Goal: Information Seeking & Learning: Find specific fact

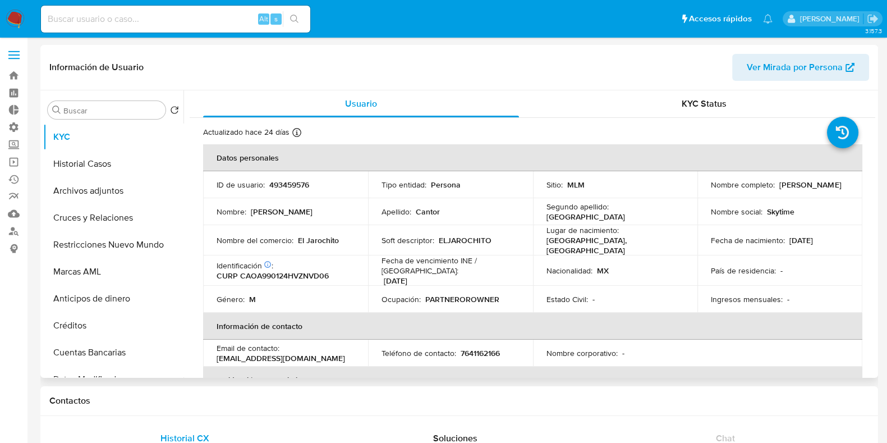
select select "10"
click at [84, 166] on button "Historial Casos" at bounding box center [108, 163] width 131 height 27
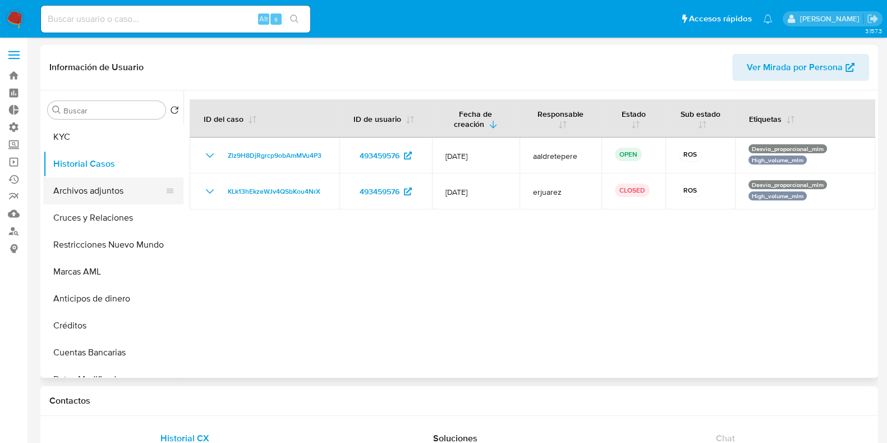
click at [76, 195] on button "Archivos adjuntos" at bounding box center [108, 190] width 131 height 27
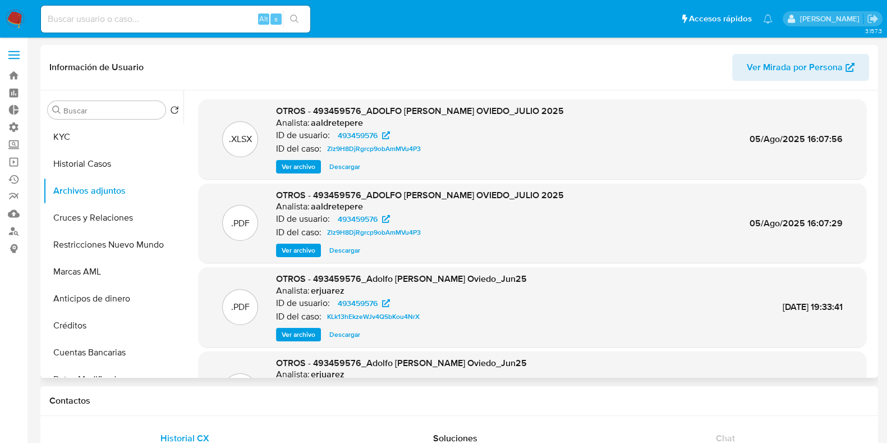
scroll to position [63, 0]
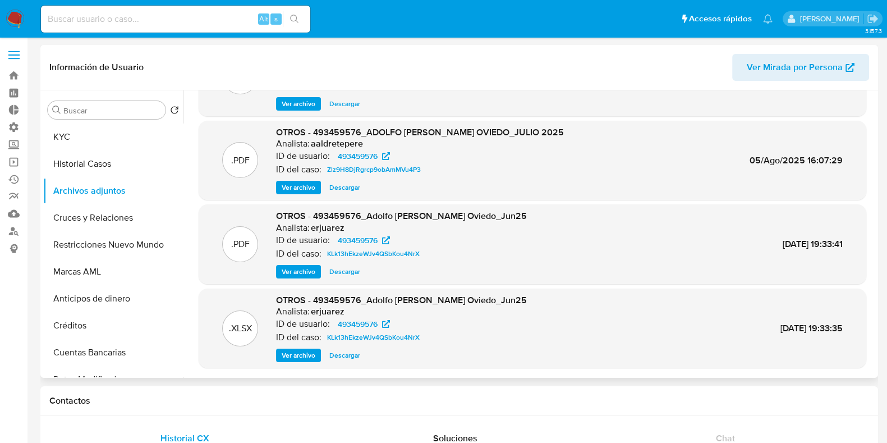
click at [304, 273] on span "Ver archivo" at bounding box center [299, 271] width 34 height 11
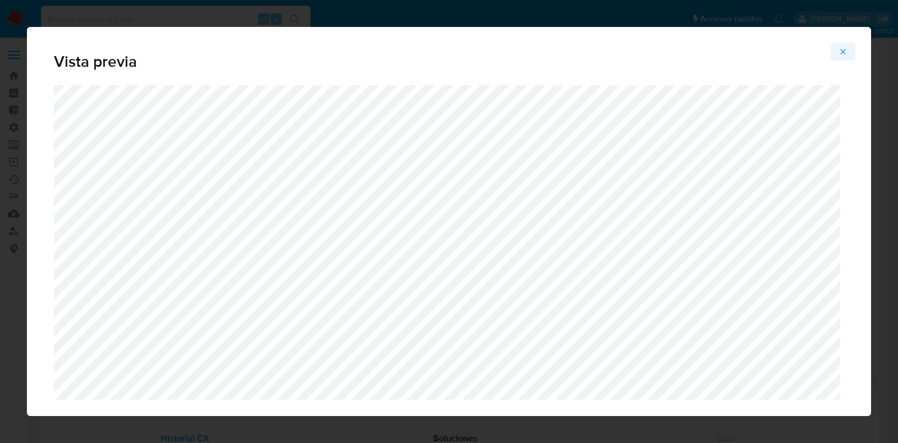
click at [842, 49] on icon "Attachment preview" at bounding box center [842, 51] width 9 height 9
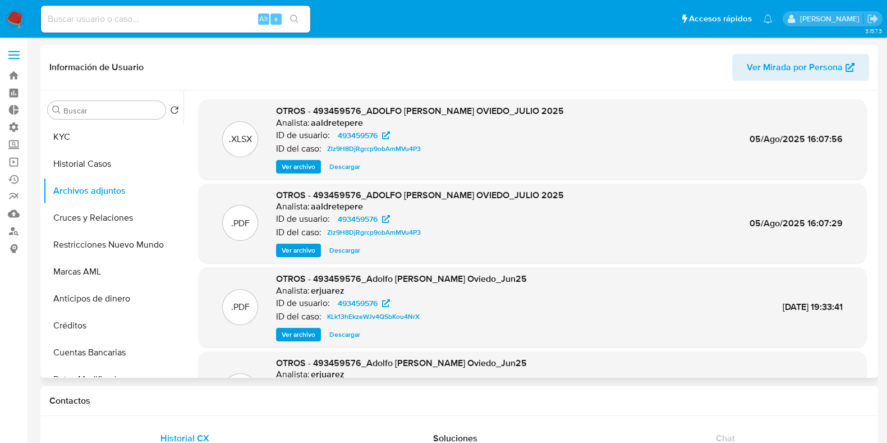
scroll to position [0, 0]
click at [105, 248] on button "Restricciones Nuevo Mundo" at bounding box center [108, 244] width 131 height 27
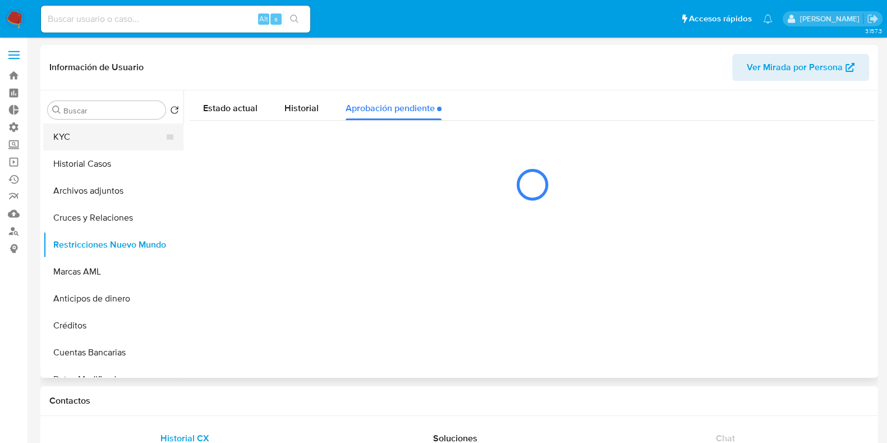
click at [79, 141] on button "KYC" at bounding box center [108, 136] width 131 height 27
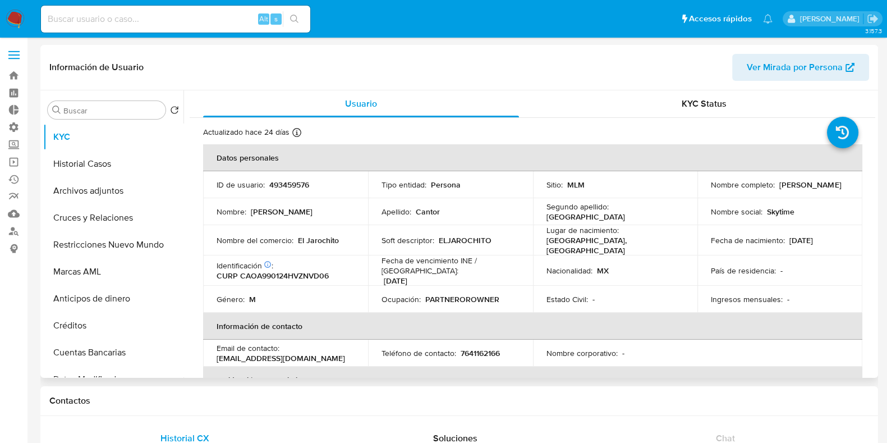
drag, startPoint x: 823, startPoint y: 192, endPoint x: 719, endPoint y: 195, distance: 103.3
click at [719, 195] on td "Nombre completo : [PERSON_NAME]" at bounding box center [779, 184] width 165 height 27
drag, startPoint x: 808, startPoint y: 191, endPoint x: 706, endPoint y: 190, distance: 101.6
click at [706, 190] on td "Nombre completo : [PERSON_NAME]" at bounding box center [779, 184] width 165 height 27
copy p "[PERSON_NAME]"
